Goal: Task Accomplishment & Management: Manage account settings

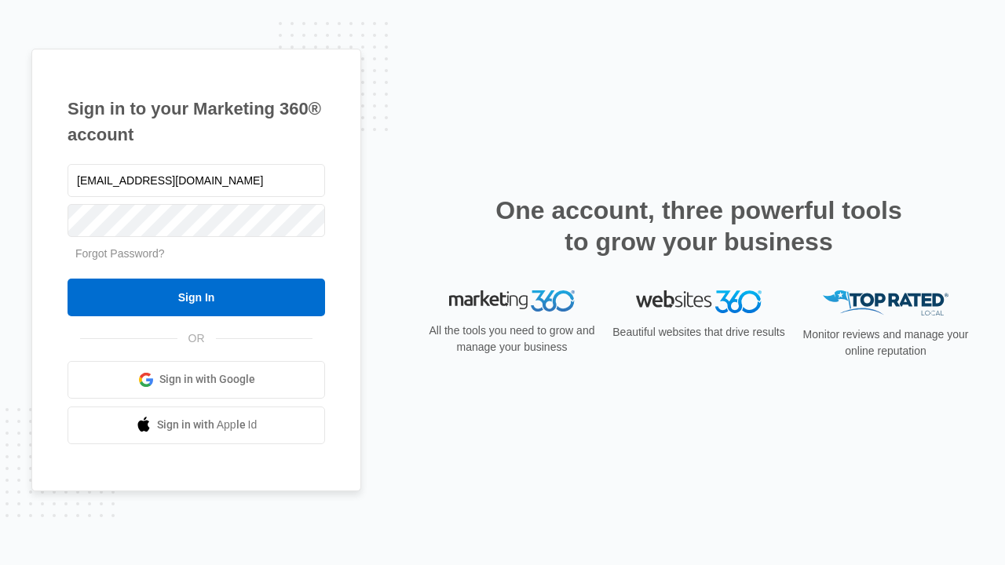
type input "[EMAIL_ADDRESS][DOMAIN_NAME]"
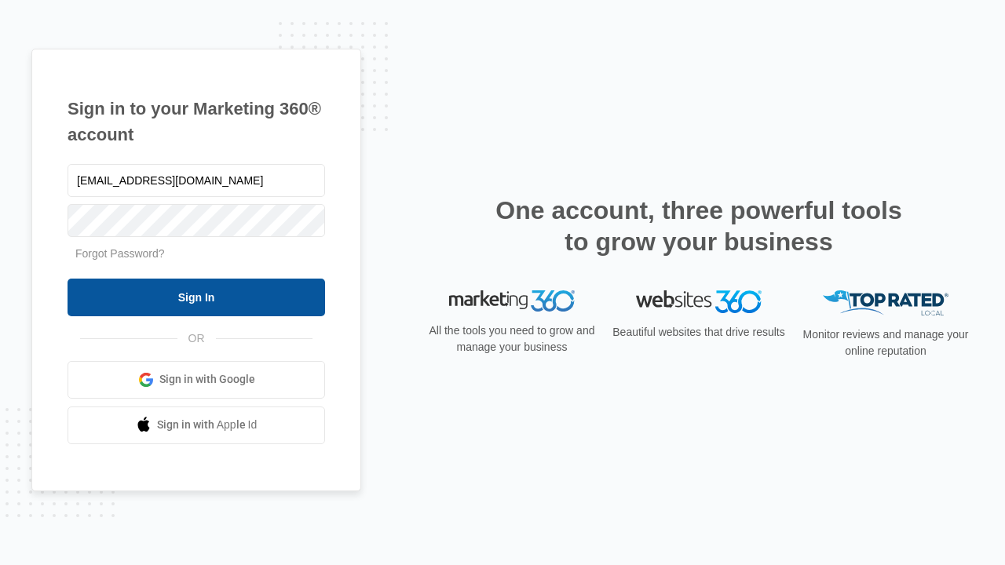
click at [196, 297] on input "Sign In" at bounding box center [196, 298] width 257 height 38
